Goal: Find specific page/section: Find specific page/section

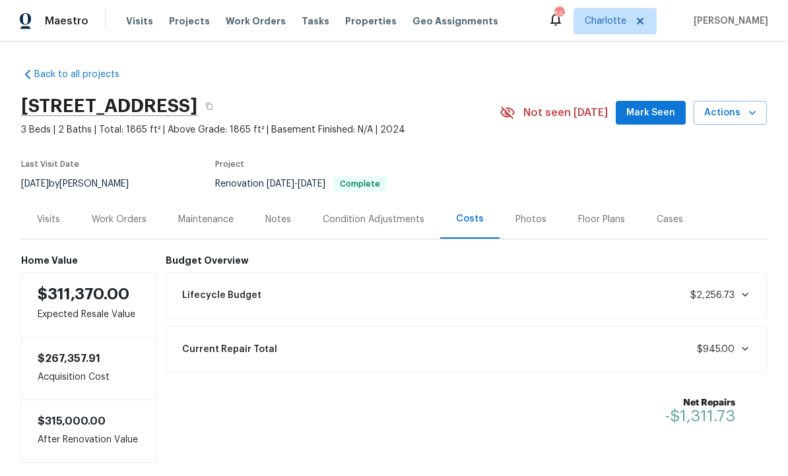
click at [90, 68] on link "Back to all projects" at bounding box center [84, 74] width 127 height 13
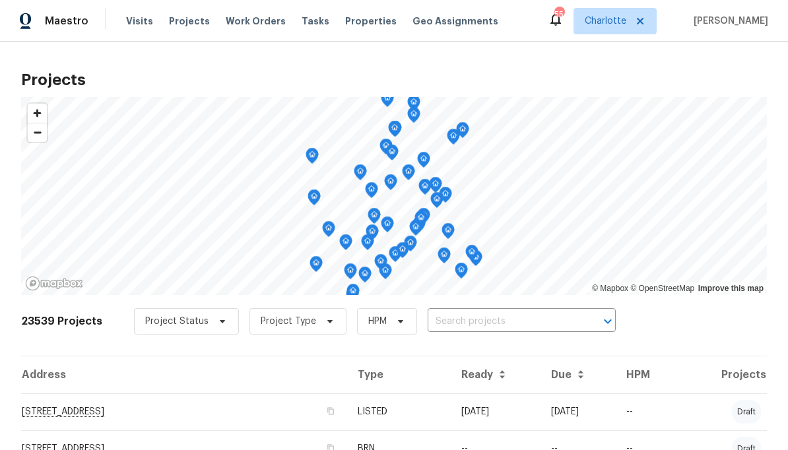
click at [519, 317] on input "text" at bounding box center [503, 322] width 151 height 20
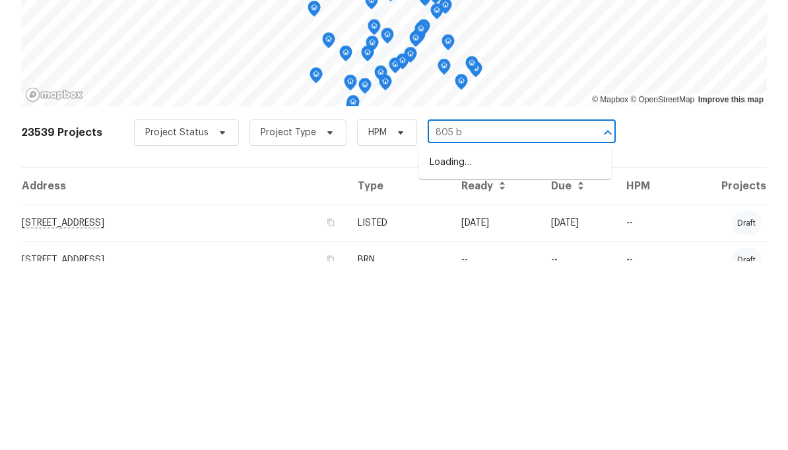
type input "805 br"
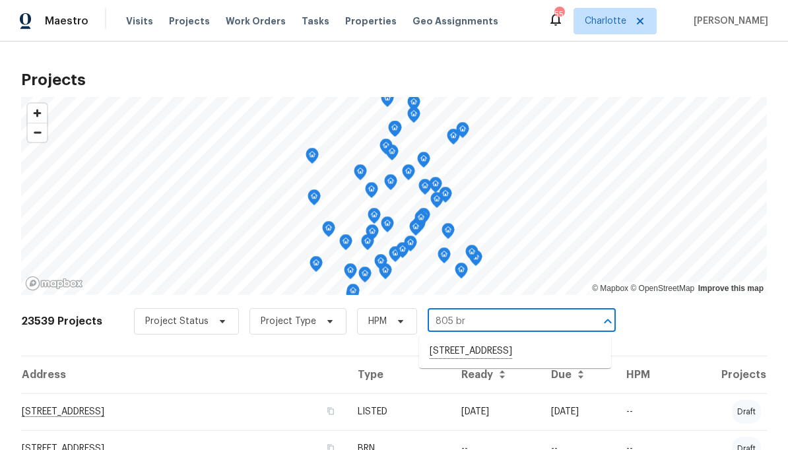
click at [534, 354] on li "[STREET_ADDRESS]" at bounding box center [515, 352] width 192 height 22
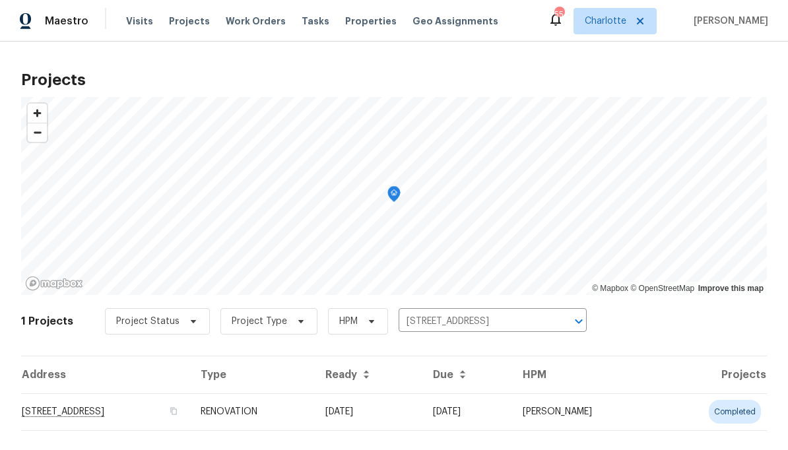
click at [190, 406] on td "[STREET_ADDRESS]" at bounding box center [105, 411] width 169 height 37
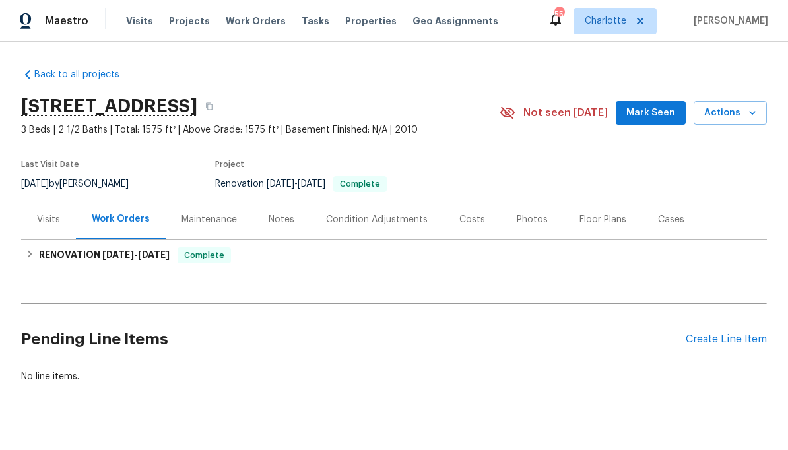
click at [468, 227] on div "Costs" at bounding box center [471, 219] width 57 height 39
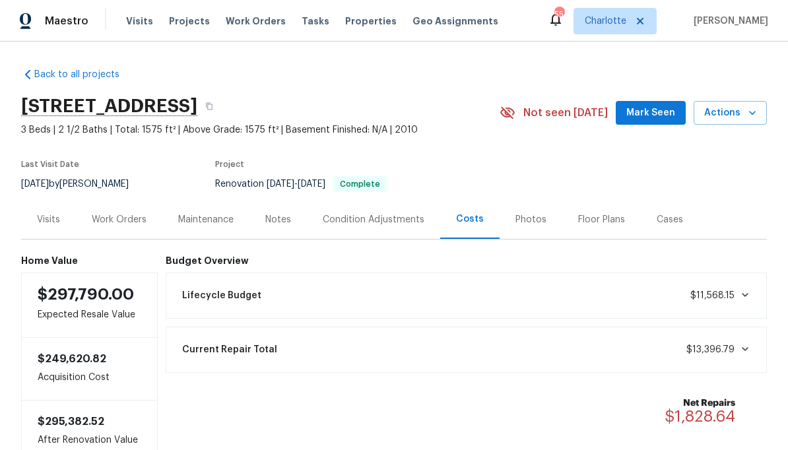
click at [132, 223] on div "Work Orders" at bounding box center [119, 219] width 55 height 13
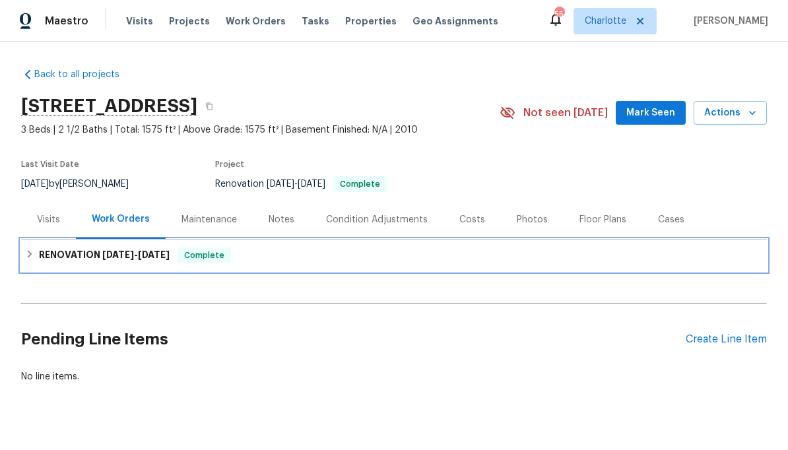
click at [143, 253] on span "[DATE] - [DATE]" at bounding box center [135, 254] width 67 height 9
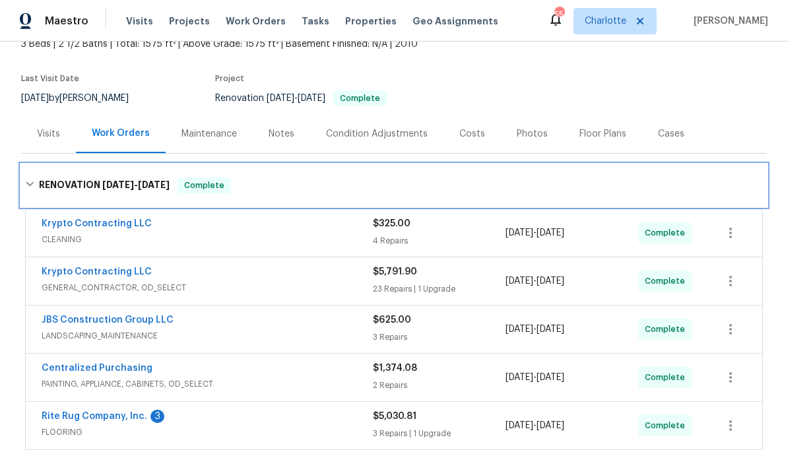
scroll to position [103, 0]
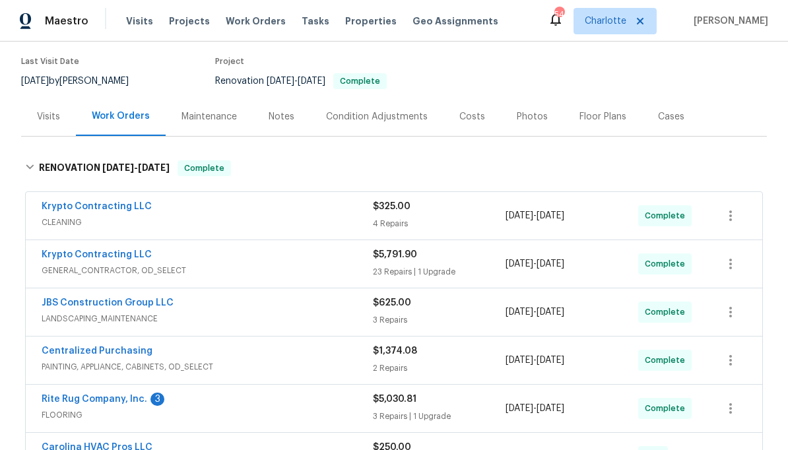
click at [453, 118] on div "Costs" at bounding box center [471, 116] width 57 height 39
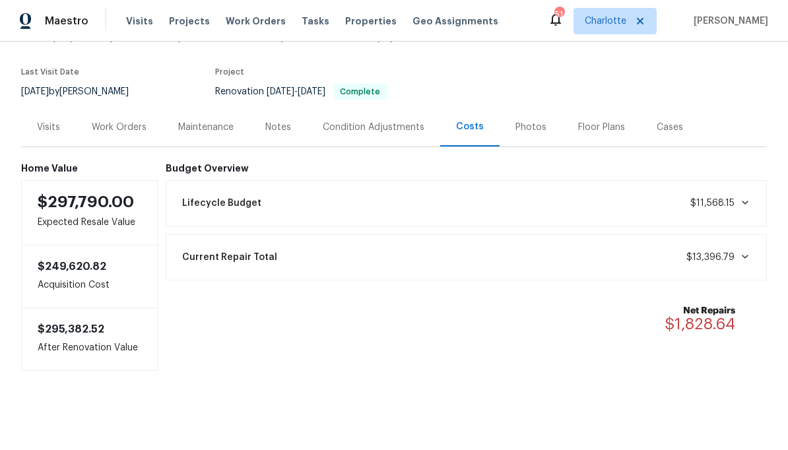
click at [104, 130] on div "Work Orders" at bounding box center [119, 127] width 55 height 13
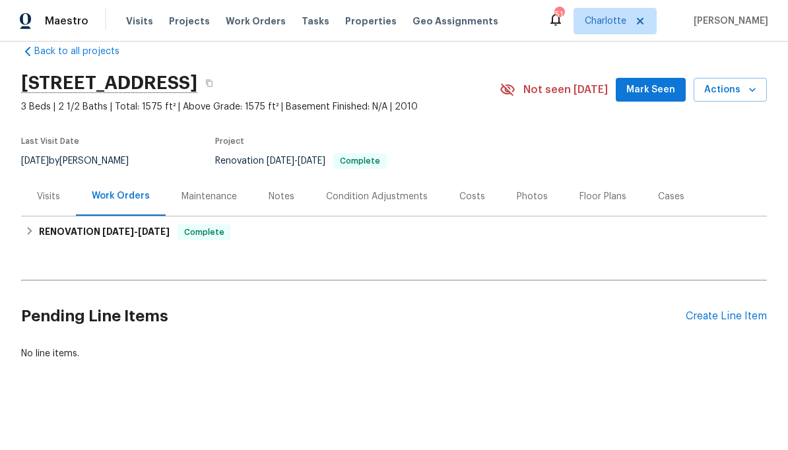
scroll to position [22, 0]
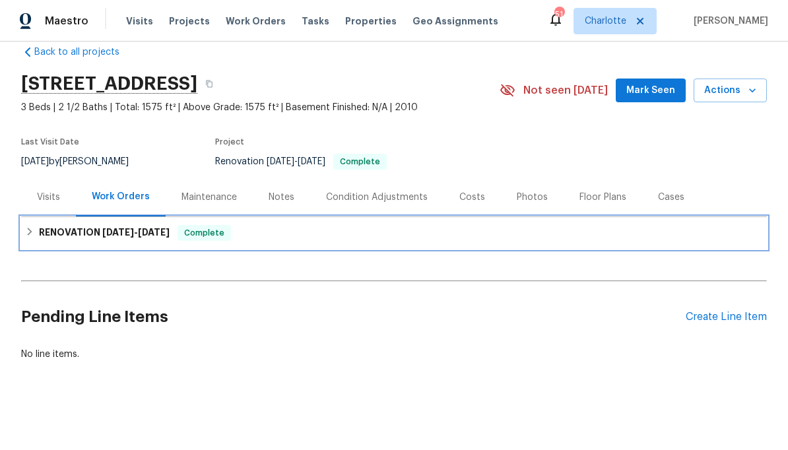
click at [116, 226] on h6 "RENOVATION [DATE] - [DATE]" at bounding box center [104, 233] width 131 height 16
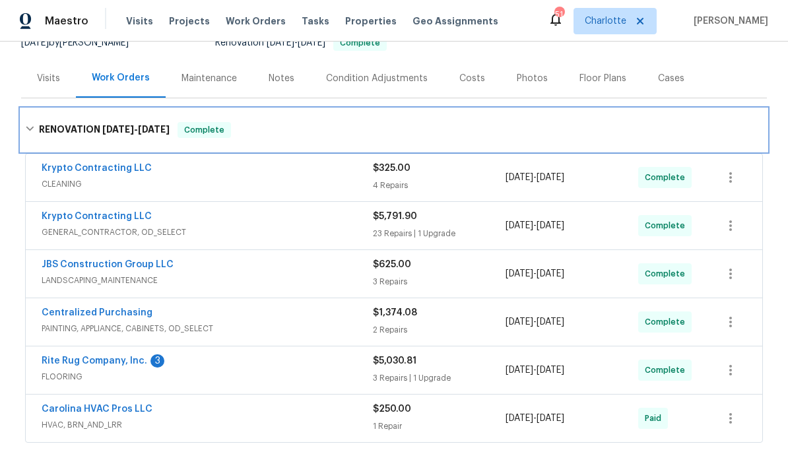
scroll to position [154, 0]
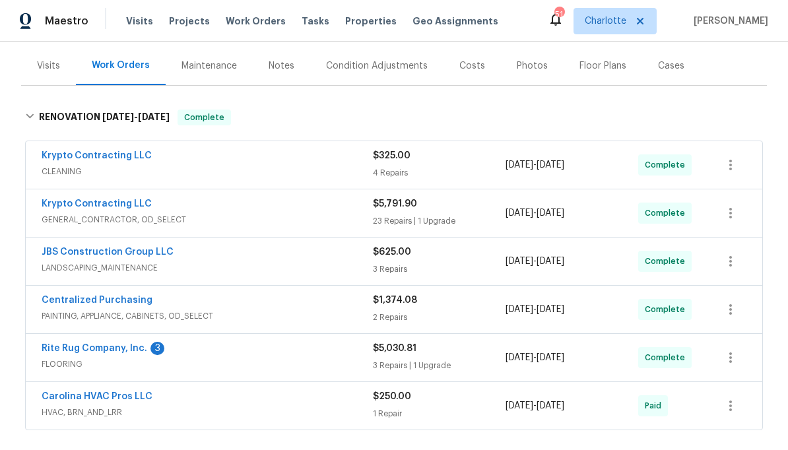
click at [231, 352] on div "Rite Rug Company, Inc. 3" at bounding box center [207, 350] width 331 height 16
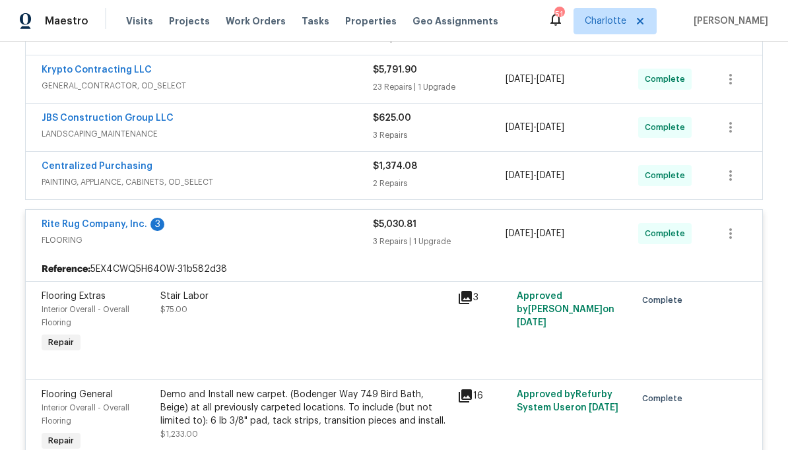
scroll to position [288, 0]
click at [232, 249] on div "Rite Rug Company, Inc. 3 FLOORING" at bounding box center [207, 234] width 331 height 32
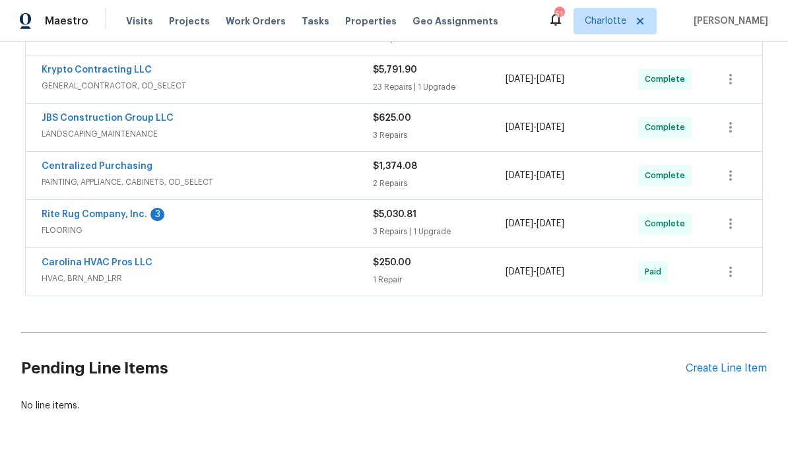
click at [235, 280] on span "HVAC, BRN_AND_LRR" at bounding box center [207, 278] width 331 height 13
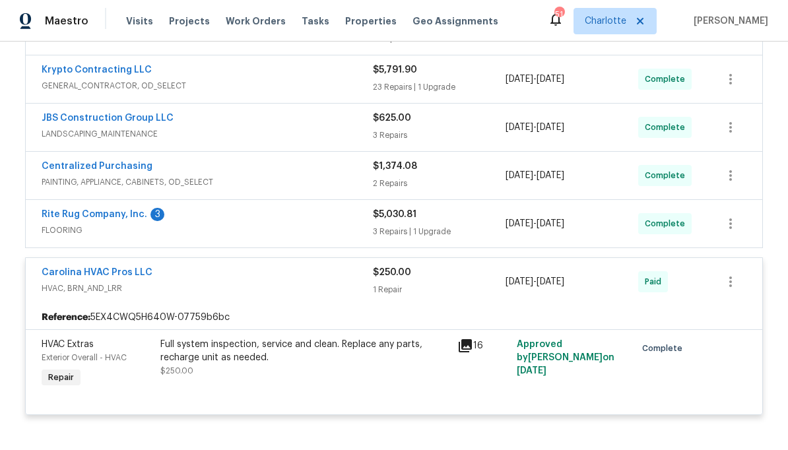
click at [471, 344] on icon at bounding box center [465, 345] width 13 height 13
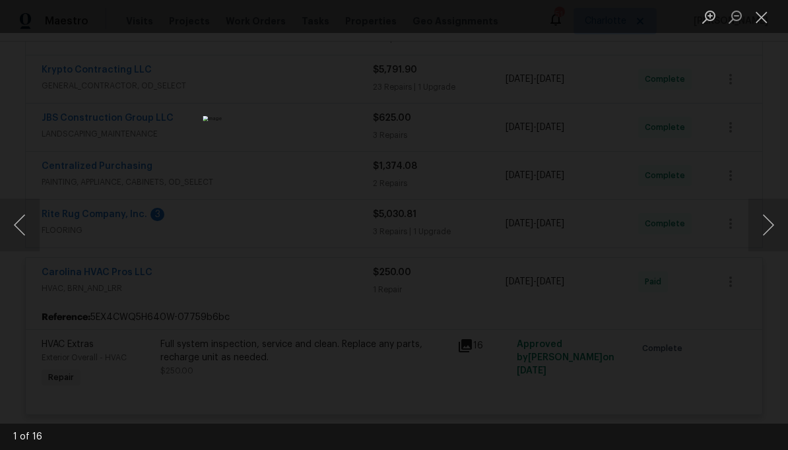
click at [764, 217] on button "Next image" at bounding box center [768, 225] width 40 height 53
click at [766, 220] on button "Next image" at bounding box center [768, 225] width 40 height 53
click at [36, 218] on button "Previous image" at bounding box center [20, 225] width 40 height 53
click at [765, 220] on button "Next image" at bounding box center [768, 225] width 40 height 53
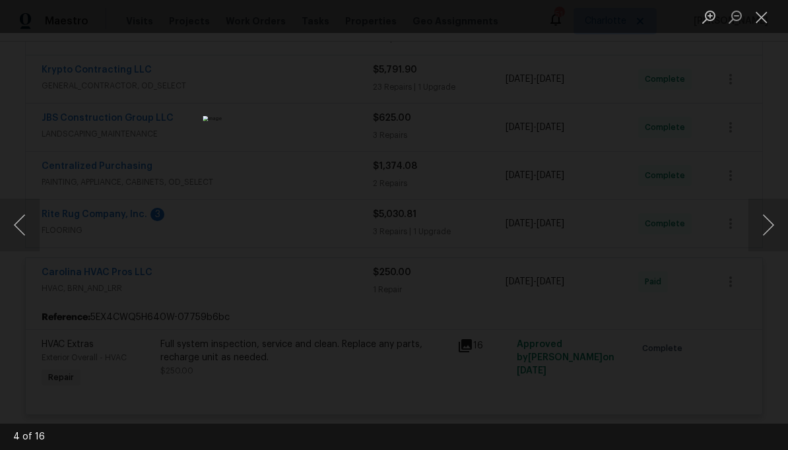
click at [762, 221] on button "Next image" at bounding box center [768, 225] width 40 height 53
click at [760, 220] on button "Next image" at bounding box center [768, 225] width 40 height 53
click at [760, 222] on button "Next image" at bounding box center [768, 225] width 40 height 53
click at [764, 98] on div "Lightbox" at bounding box center [394, 225] width 788 height 450
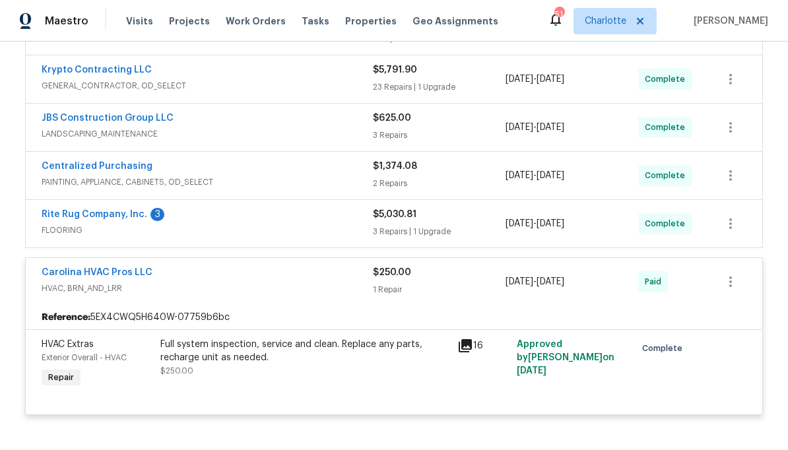
click at [341, 296] on div "Carolina HVAC Pros LLC HVAC, BRN_AND_LRR" at bounding box center [207, 282] width 331 height 32
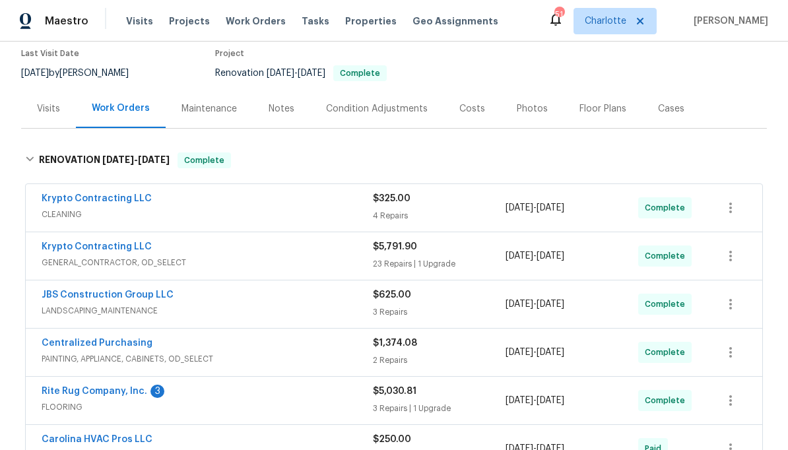
scroll to position [110, 0]
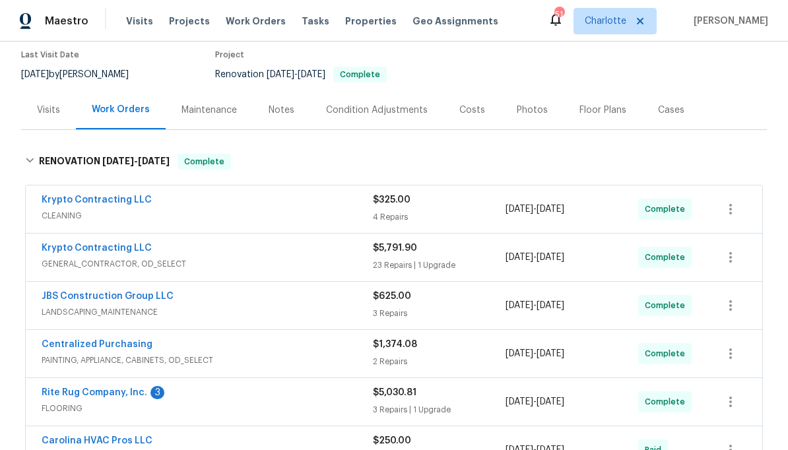
click at [304, 253] on div "Krypto Contracting LLC" at bounding box center [207, 250] width 331 height 16
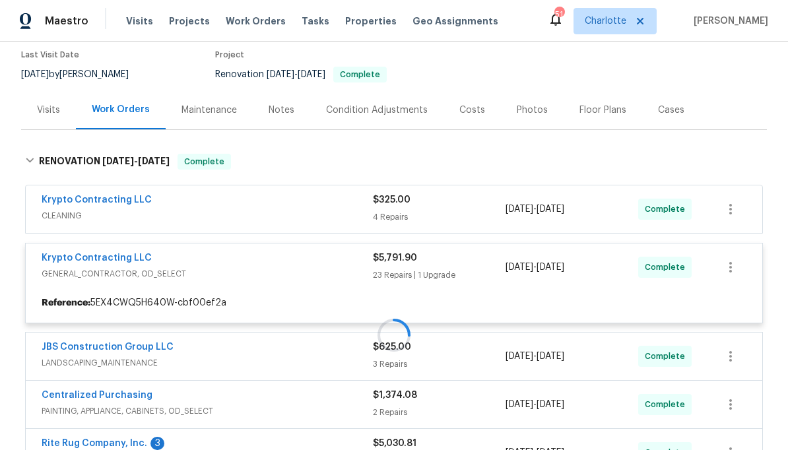
click at [321, 273] on div at bounding box center [394, 335] width 746 height 389
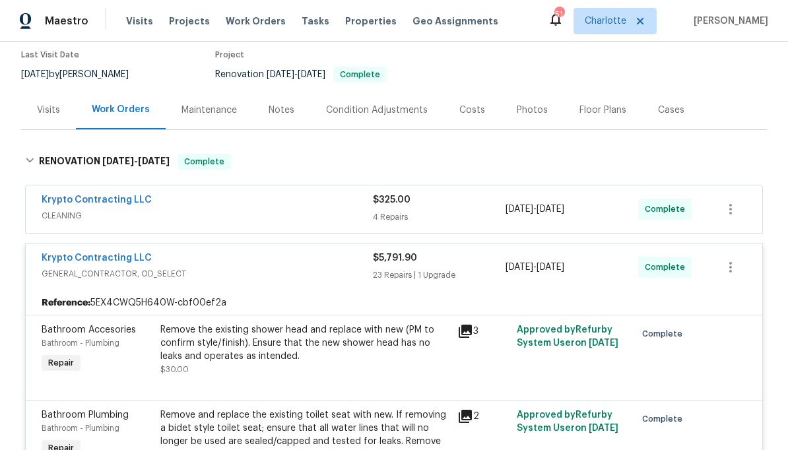
click at [343, 269] on span "GENERAL_CONTRACTOR, OD_SELECT" at bounding box center [207, 273] width 331 height 13
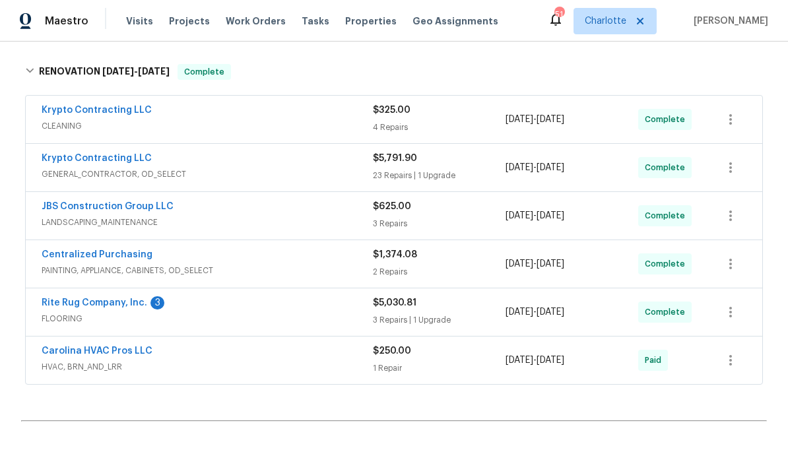
scroll to position [93, 0]
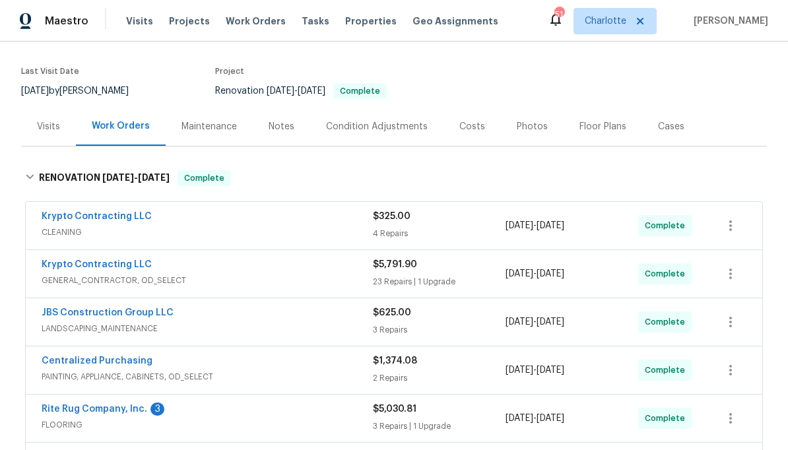
click at [473, 137] on div "Costs" at bounding box center [471, 126] width 57 height 39
